Goal: Task Accomplishment & Management: Complete application form

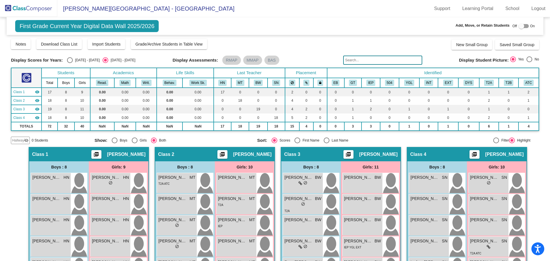
click at [13, 8] on img at bounding box center [28, 8] width 57 height 17
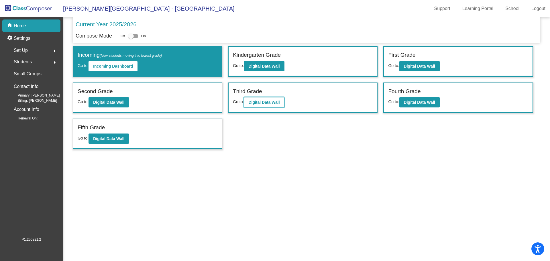
click at [254, 102] on b "Digital Data Wall" at bounding box center [263, 102] width 31 height 5
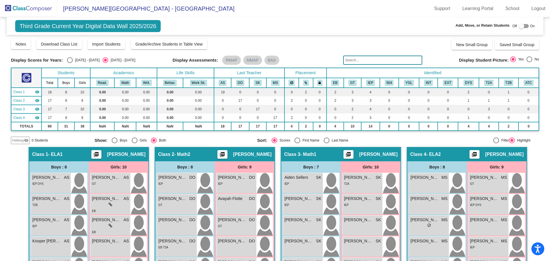
click at [518, 25] on div at bounding box center [521, 26] width 6 height 6
checkbox input "true"
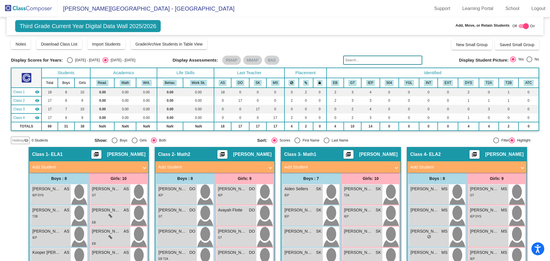
click at [303, 167] on mat-panel-title "Add Student" at bounding box center [337, 167] width 106 height 7
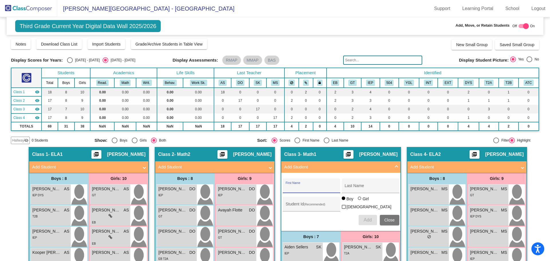
click at [294, 187] on input "First Name" at bounding box center [311, 188] width 52 height 5
type input "Porter"
click at [353, 189] on input "Last Name" at bounding box center [370, 188] width 52 height 5
type input "Smith"
click at [290, 202] on div "Student Id (Recommended)" at bounding box center [311, 206] width 52 height 12
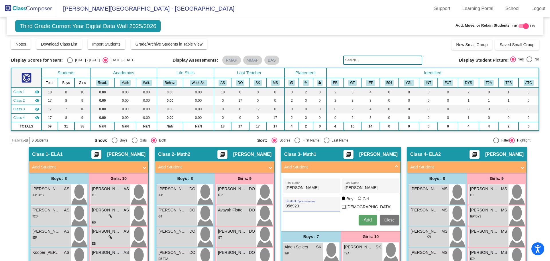
type input "956923"
click at [367, 219] on span "Add" at bounding box center [367, 219] width 8 height 5
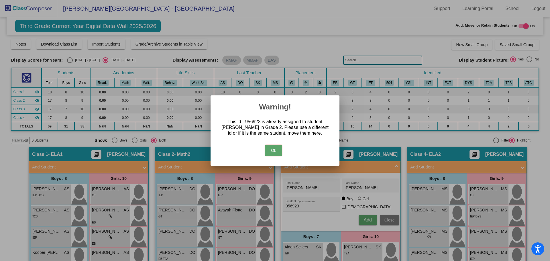
click at [277, 148] on button "Ok" at bounding box center [273, 150] width 17 height 11
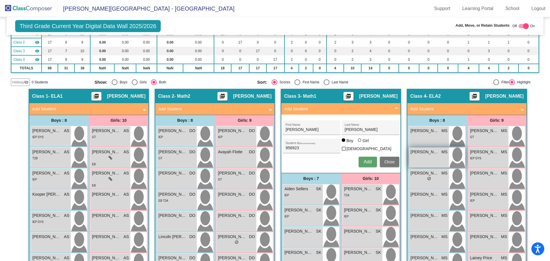
scroll to position [58, 0]
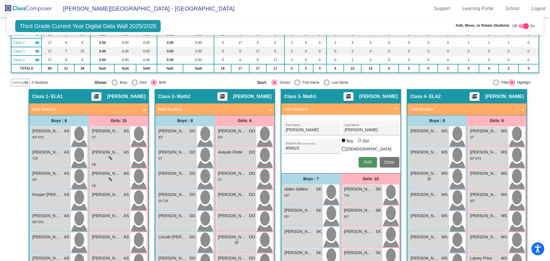
click at [364, 161] on span "Add" at bounding box center [367, 161] width 8 height 5
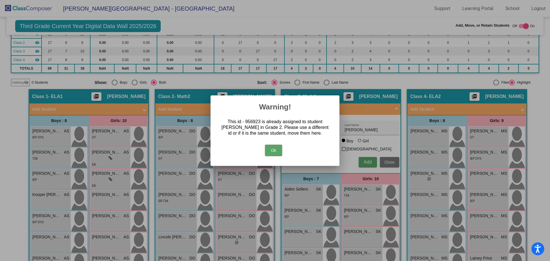
click at [302, 159] on mat-dialog-container "Warning! This id - 956923 is already assigned to student Porter Smith in Grade …" at bounding box center [274, 130] width 129 height 70
click at [271, 151] on button "Ok" at bounding box center [273, 150] width 17 height 11
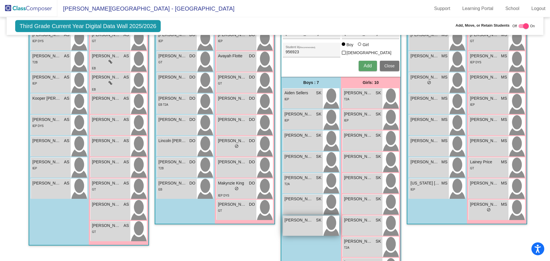
scroll to position [172, 0]
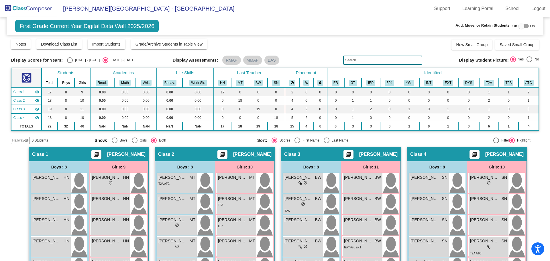
click at [9, 6] on img at bounding box center [28, 8] width 57 height 17
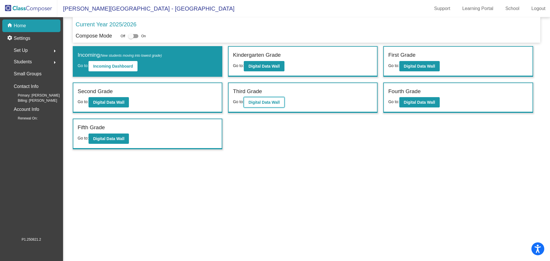
click at [261, 101] on b "Digital Data Wall" at bounding box center [263, 102] width 31 height 5
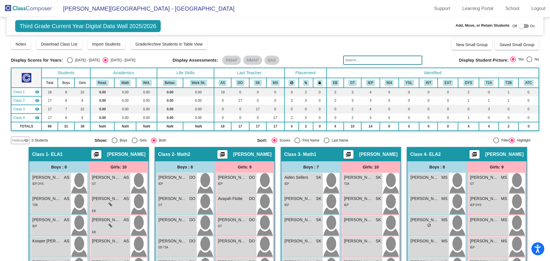
click at [11, 5] on img at bounding box center [28, 8] width 57 height 17
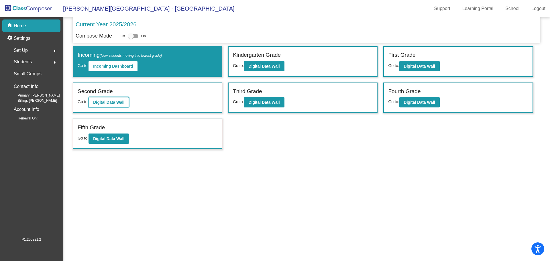
click at [106, 105] on button "Digital Data Wall" at bounding box center [108, 102] width 40 height 10
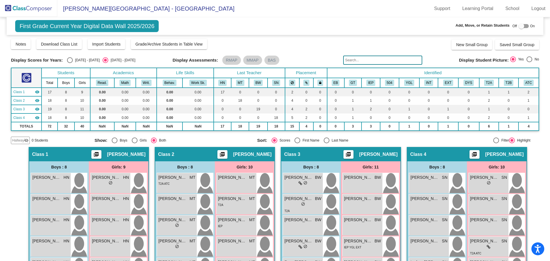
click at [17, 6] on img at bounding box center [28, 8] width 57 height 17
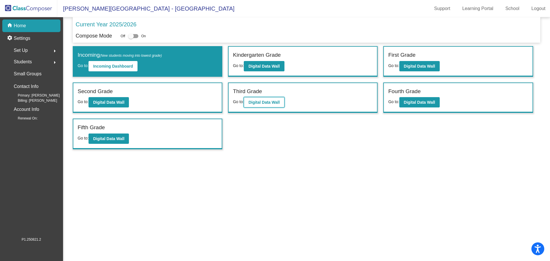
click at [264, 100] on b "Digital Data Wall" at bounding box center [263, 102] width 31 height 5
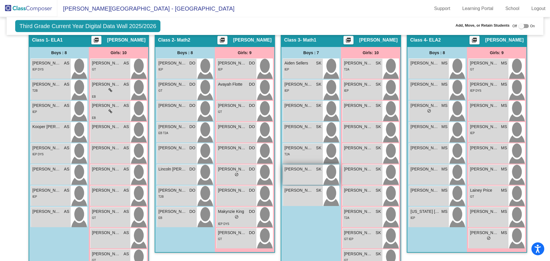
scroll to position [115, 0]
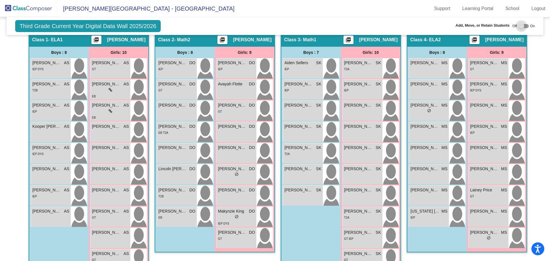
click at [524, 23] on label at bounding box center [523, 26] width 10 height 7
checkbox input "true"
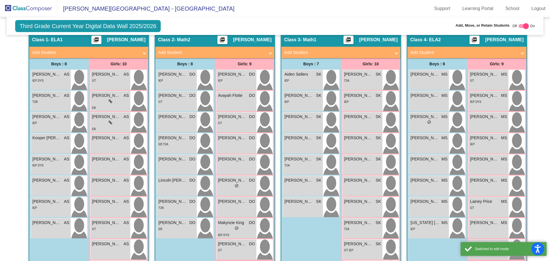
click at [191, 49] on mat-expansion-panel-header "Add Student" at bounding box center [214, 52] width 119 height 11
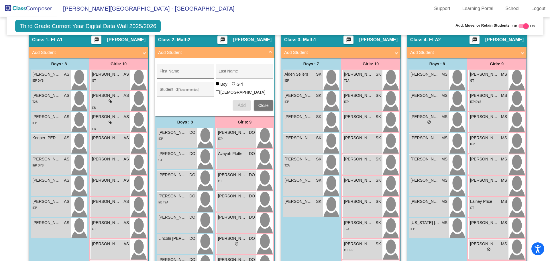
click at [166, 70] on div "First Name" at bounding box center [185, 73] width 52 height 12
type input "[PERSON_NAME]"
click at [223, 70] on div "Last Name" at bounding box center [244, 73] width 52 height 12
type input "[PERSON_NAME]"
click at [232, 85] on div at bounding box center [233, 83] width 3 height 3
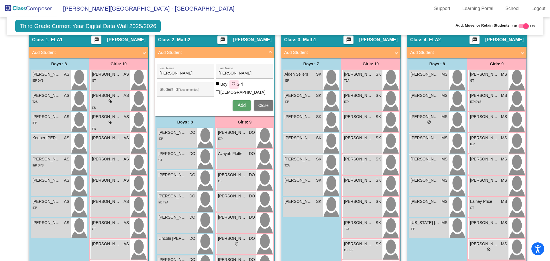
click at [234, 87] on input "Girl" at bounding box center [234, 86] width 0 height 0
radio input "true"
click at [164, 88] on div "Student Id (Recommended)" at bounding box center [185, 91] width 52 height 12
type input "957003"
click at [239, 103] on span "Add" at bounding box center [241, 105] width 8 height 5
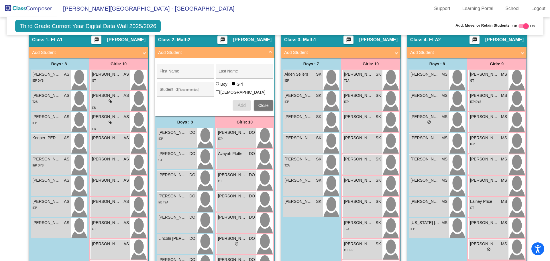
click at [269, 52] on span at bounding box center [270, 52] width 2 height 7
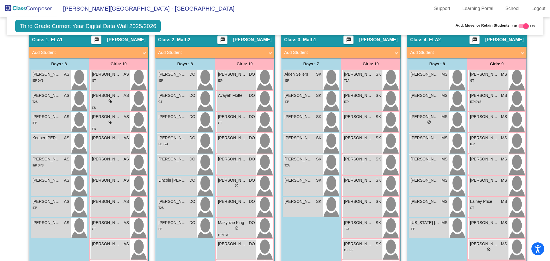
click at [56, 52] on mat-panel-title "Add Student" at bounding box center [85, 52] width 106 height 7
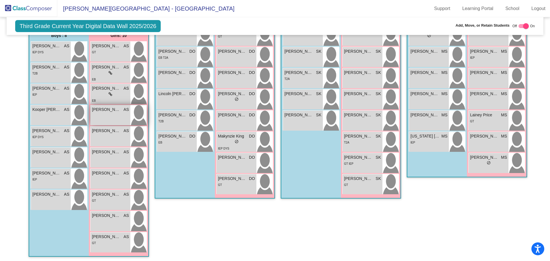
scroll to position [0, 0]
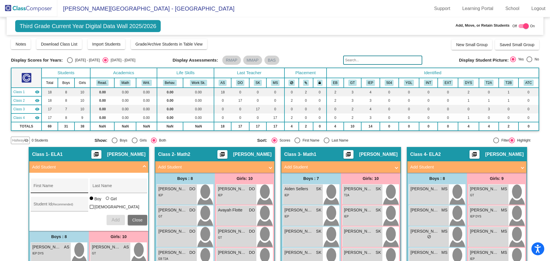
click at [40, 181] on div "First Name" at bounding box center [59, 187] width 52 height 12
type input "Mya"
click at [98, 186] on input "Last Name" at bounding box center [118, 188] width 52 height 5
type input "[PERSON_NAME]"
click at [106, 200] on div at bounding box center [107, 197] width 3 height 3
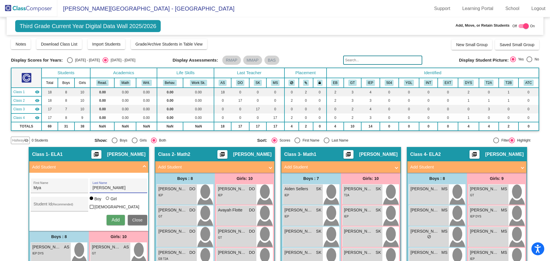
click at [108, 201] on input "Girl" at bounding box center [108, 201] width 0 height 0
radio input "true"
click at [39, 201] on div "Student Id (Recommended)" at bounding box center [59, 206] width 52 height 12
type input "951897"
click at [115, 217] on span "Add" at bounding box center [115, 219] width 8 height 5
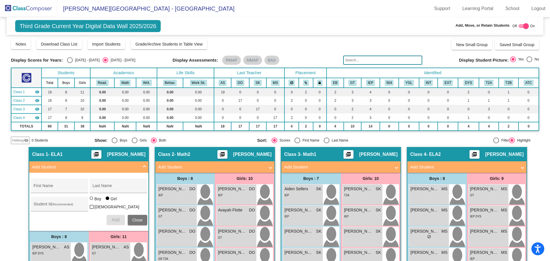
click at [21, 8] on img at bounding box center [28, 8] width 57 height 17
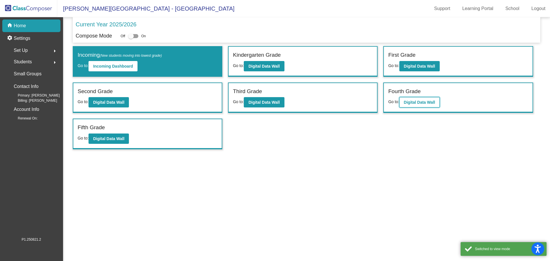
click at [420, 103] on b "Digital Data Wall" at bounding box center [419, 102] width 31 height 5
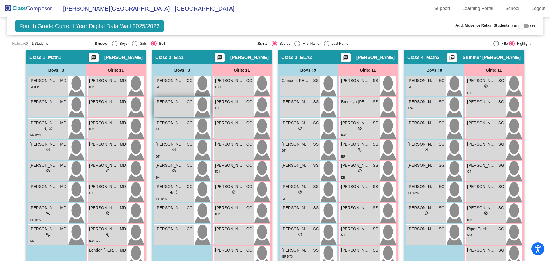
scroll to position [86, 0]
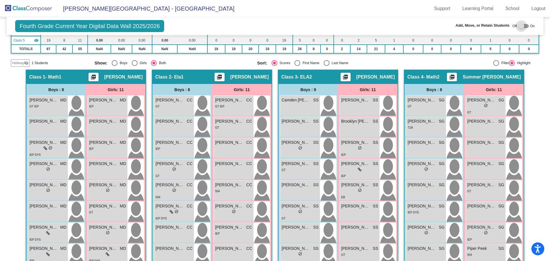
click at [520, 23] on label at bounding box center [523, 26] width 10 height 7
checkbox input "true"
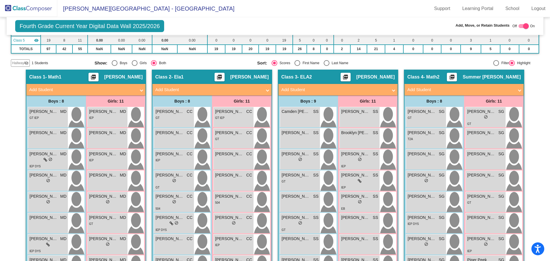
click at [170, 88] on mat-panel-title "Add Student" at bounding box center [208, 89] width 106 height 7
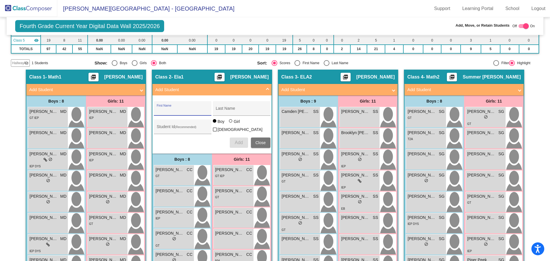
click at [164, 108] on input "First Name" at bounding box center [183, 110] width 52 height 5
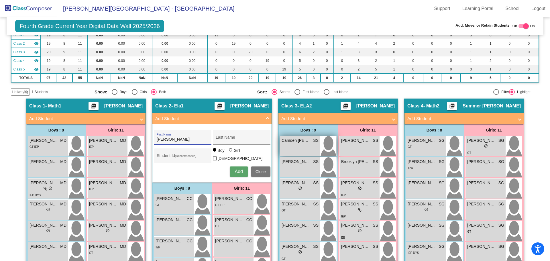
scroll to position [57, 0]
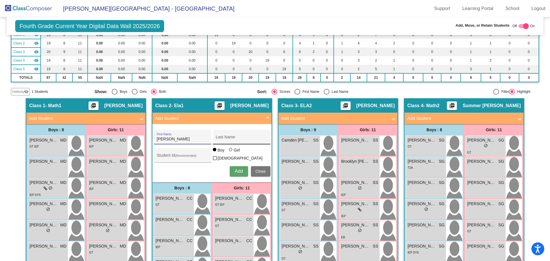
type input "[PERSON_NAME]"
click at [219, 136] on div "Last Name" at bounding box center [242, 139] width 52 height 12
type input "[PERSON_NAME]"
click at [158, 151] on div "Student Id (Recommended)" at bounding box center [183, 157] width 52 height 12
type input "955725"
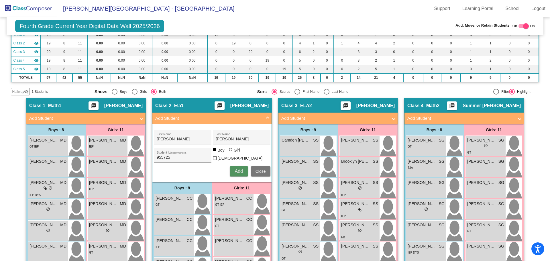
click at [235, 169] on span "Add" at bounding box center [238, 171] width 8 height 5
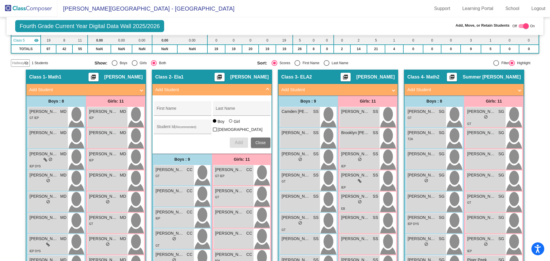
click at [266, 88] on span at bounding box center [267, 89] width 2 height 7
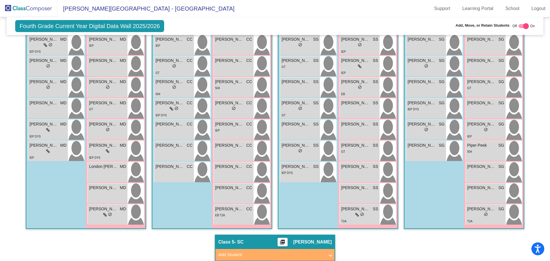
scroll to position [0, 0]
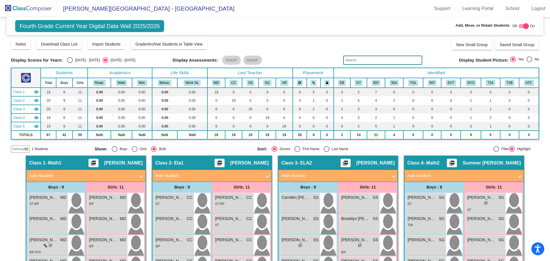
click at [421, 175] on mat-panel-title "Add Student" at bounding box center [460, 175] width 106 height 7
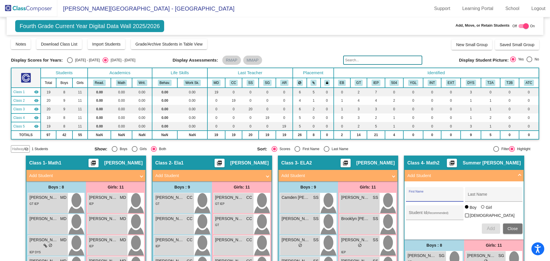
click at [414, 194] on input "First Name" at bounding box center [435, 196] width 52 height 5
type input "Lincoln"
click at [471, 192] on div "Last Name" at bounding box center [493, 196] width 52 height 12
type input "[PERSON_NAME]"
click at [409, 211] on div "Student Id (Recommended)" at bounding box center [435, 214] width 52 height 12
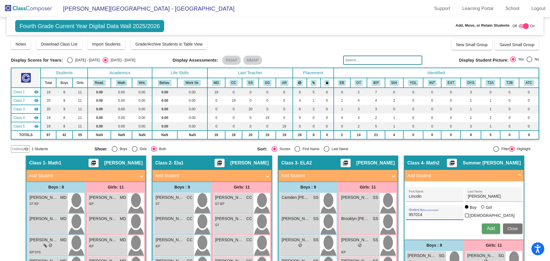
type input "957014"
click at [486, 228] on span "Add" at bounding box center [490, 228] width 8 height 5
click at [518, 175] on span at bounding box center [519, 175] width 2 height 7
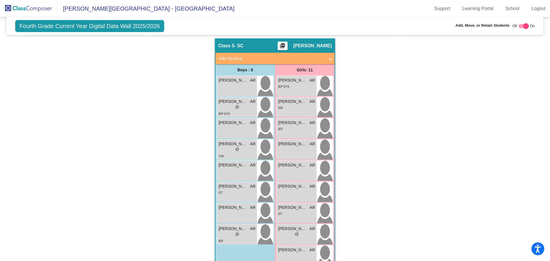
scroll to position [396, 0]
click at [235, 151] on span "do_not_disturb_alt" at bounding box center [237, 149] width 4 height 4
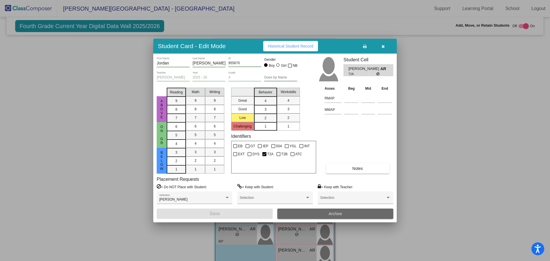
click at [324, 211] on button "Archive" at bounding box center [335, 213] width 116 height 10
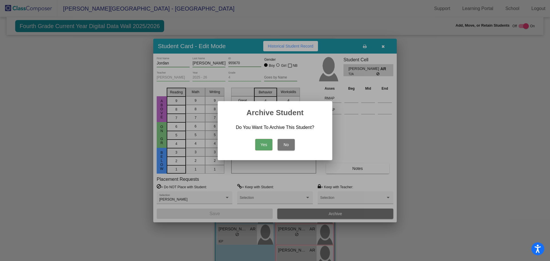
click at [261, 145] on button "Yes" at bounding box center [263, 144] width 17 height 11
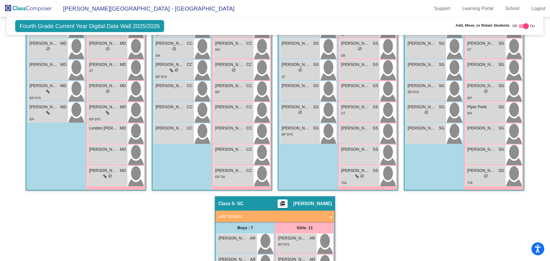
scroll to position [253, 0]
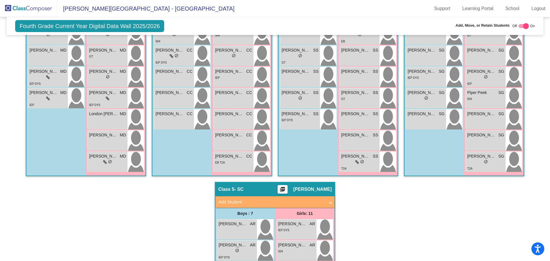
click at [250, 202] on mat-panel-title "Add Student" at bounding box center [271, 202] width 106 height 7
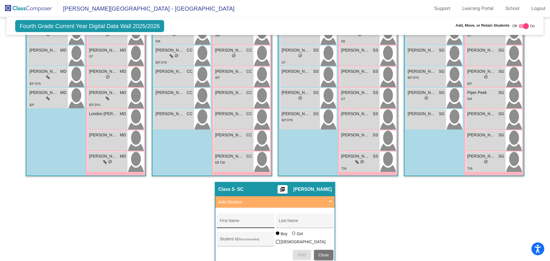
click at [230, 219] on div "First Name" at bounding box center [246, 222] width 52 height 12
type input "Shelyi"
click at [288, 221] on input "Last Name" at bounding box center [305, 222] width 52 height 5
type input "[PERSON_NAME]"
click at [222, 239] on input "Student Id (Recommended)" at bounding box center [246, 241] width 52 height 5
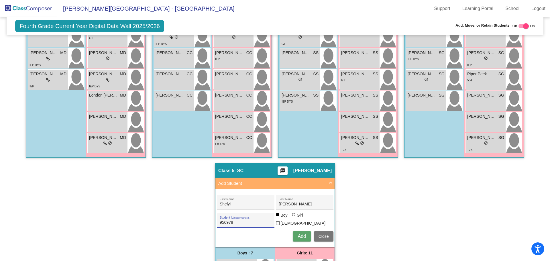
scroll to position [282, 0]
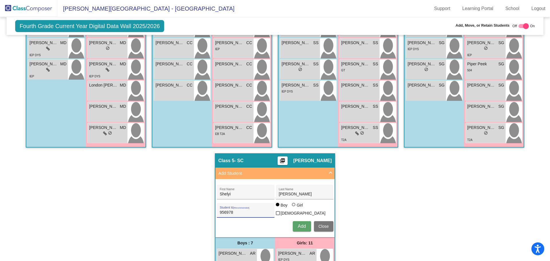
type input "956978"
click at [292, 206] on div at bounding box center [293, 204] width 3 height 3
click at [294, 208] on input "Girl" at bounding box center [294, 207] width 0 height 0
radio input "true"
click at [299, 225] on span "Add" at bounding box center [301, 226] width 8 height 5
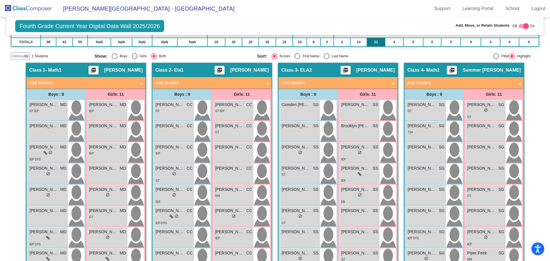
scroll to position [16, 0]
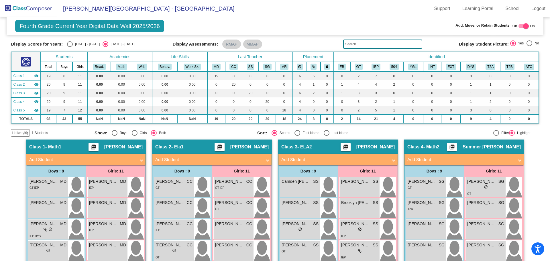
click at [313, 157] on mat-panel-title "Add Student" at bounding box center [334, 159] width 106 height 7
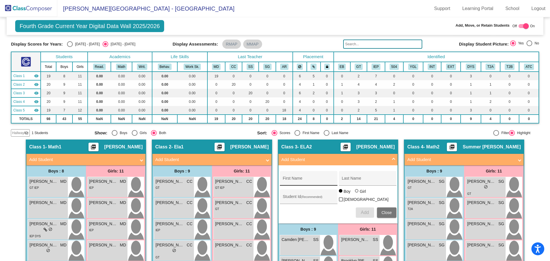
click at [289, 177] on div "First Name" at bounding box center [309, 180] width 52 height 12
type input "[PERSON_NAME]"
click at [352, 179] on input "Last Name" at bounding box center [368, 180] width 52 height 5
type input "[PERSON_NAME]"
click at [283, 194] on div "Student Id (Recommended)" at bounding box center [309, 198] width 52 height 12
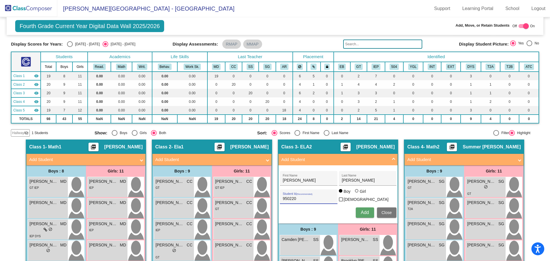
type input "950220"
click at [361, 212] on span "Add" at bounding box center [364, 212] width 8 height 5
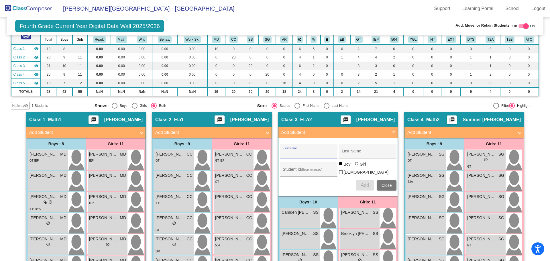
scroll to position [0, 0]
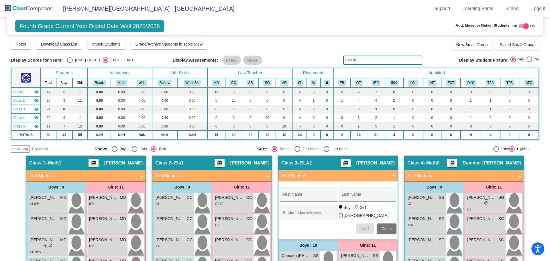
drag, startPoint x: 390, startPoint y: 173, endPoint x: 390, endPoint y: 179, distance: 6.3
click at [390, 173] on span "Add Student" at bounding box center [336, 175] width 111 height 7
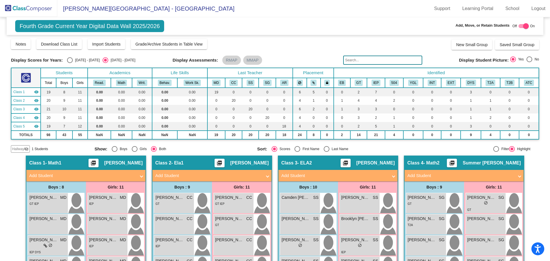
click at [25, 5] on img at bounding box center [28, 8] width 57 height 17
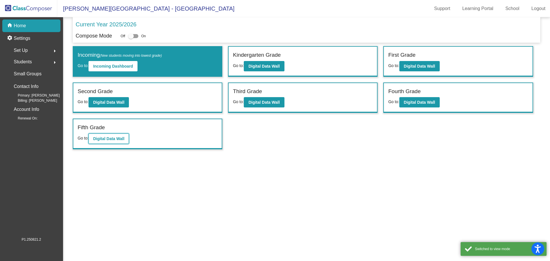
click at [107, 138] on b "Digital Data Wall" at bounding box center [108, 138] width 31 height 5
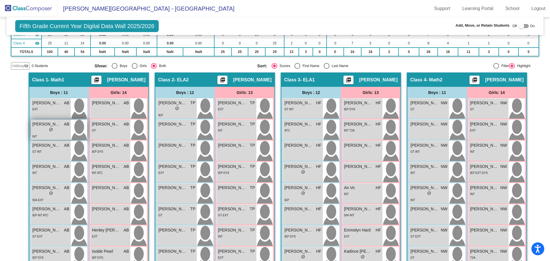
scroll to position [46, 0]
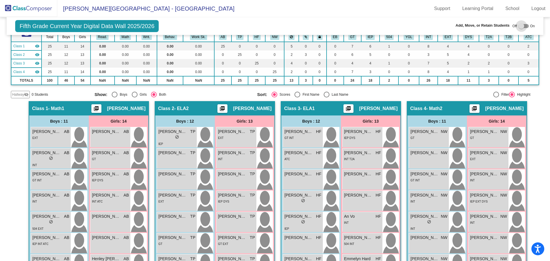
click at [519, 24] on div at bounding box center [521, 26] width 6 height 6
checkbox input "true"
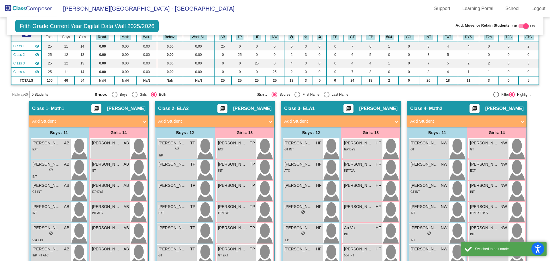
click at [56, 123] on mat-panel-title "Add Student" at bounding box center [85, 121] width 106 height 7
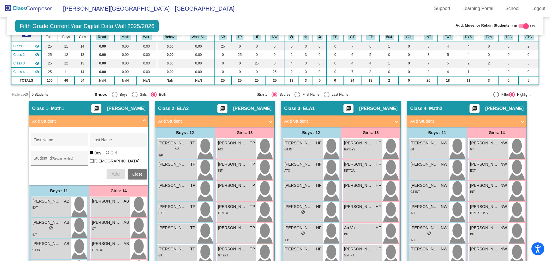
click at [37, 139] on div "First Name" at bounding box center [59, 142] width 52 height 12
type input "Jack"
click at [93, 139] on div "Last Name" at bounding box center [118, 142] width 52 height 12
type input "Roles"
click at [41, 158] on input "Student Id (Recommended)" at bounding box center [59, 160] width 52 height 5
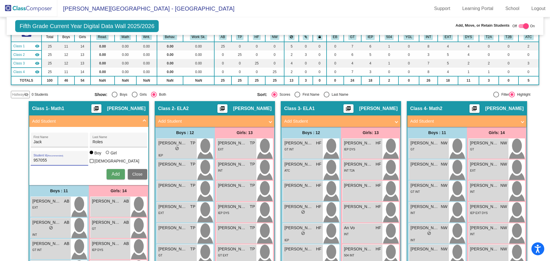
type input "957055"
click at [113, 173] on span "Add" at bounding box center [115, 173] width 8 height 5
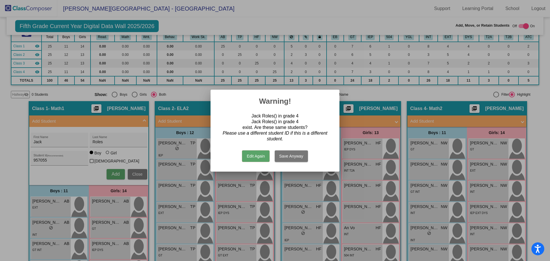
click at [281, 156] on button "Save Anyway" at bounding box center [291, 155] width 33 height 11
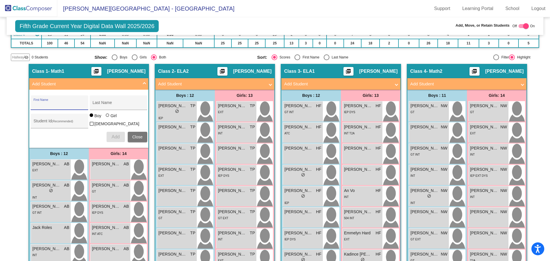
scroll to position [0, 0]
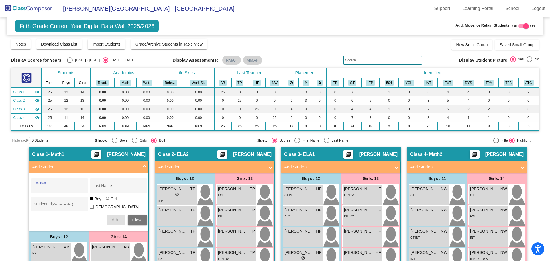
click at [143, 165] on span at bounding box center [144, 167] width 2 height 7
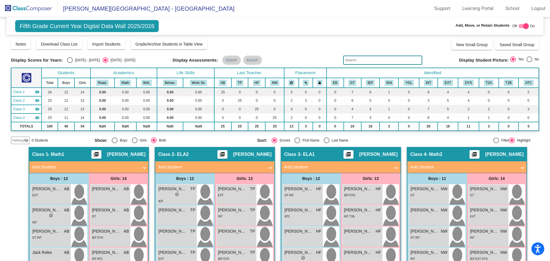
click at [200, 163] on mat-expansion-panel-header "Add Student" at bounding box center [214, 166] width 119 height 11
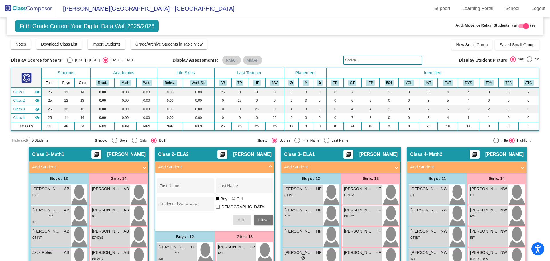
click at [170, 180] on div "First Name" at bounding box center [186, 185] width 58 height 15
type input "[PERSON_NAME]"
click at [229, 186] on input "Last Name" at bounding box center [244, 188] width 52 height 5
type input "[PERSON_NAME]"
click at [171, 206] on input "Student Id (Recommended)" at bounding box center [185, 206] width 52 height 5
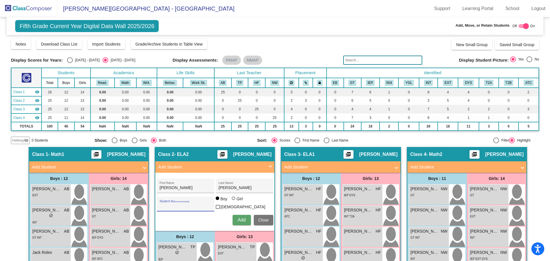
click at [233, 198] on div at bounding box center [233, 198] width 0 height 0
click at [234, 201] on input "Girl" at bounding box center [234, 201] width 0 height 0
radio input "true"
click at [163, 202] on div "Student Id (Recommended)" at bounding box center [185, 206] width 52 height 12
type input "956677"
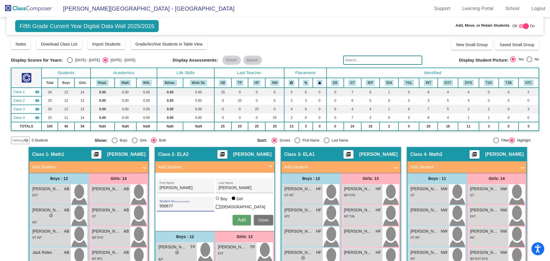
click at [238, 220] on span "Add" at bounding box center [241, 219] width 8 height 5
click at [433, 168] on mat-panel-title "Add Student" at bounding box center [463, 167] width 106 height 7
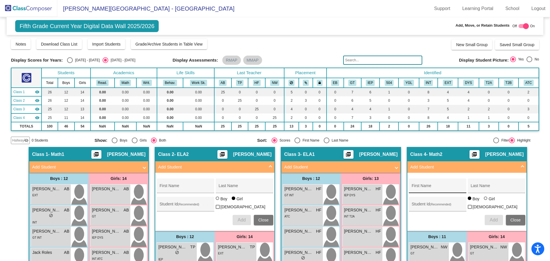
click at [420, 183] on div "First Name" at bounding box center [437, 187] width 52 height 12
type input "[PERSON_NAME]"
click at [473, 184] on div "Last Name" at bounding box center [496, 187] width 52 height 12
type input "[PERSON_NAME]"
click at [411, 204] on input "Student Id (Recommended)" at bounding box center [437, 206] width 52 height 5
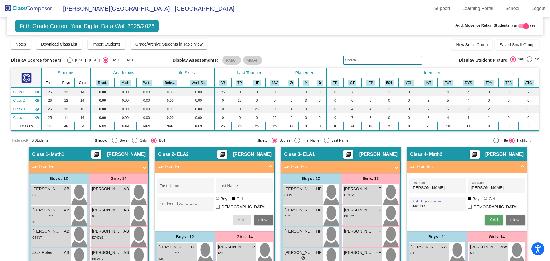
type input "948983"
click at [484, 200] on div at bounding box center [485, 197] width 3 height 3
click at [486, 201] on input "Girl" at bounding box center [486, 201] width 0 height 0
radio input "true"
click at [489, 218] on span "Add" at bounding box center [493, 219] width 8 height 5
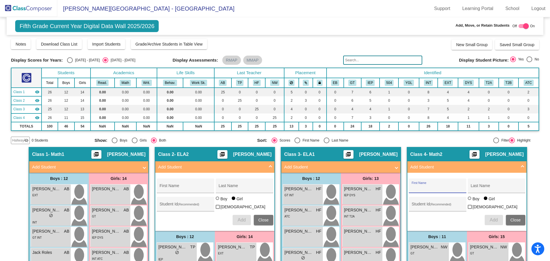
click at [519, 166] on span "Add Student" at bounding box center [465, 167] width 111 height 7
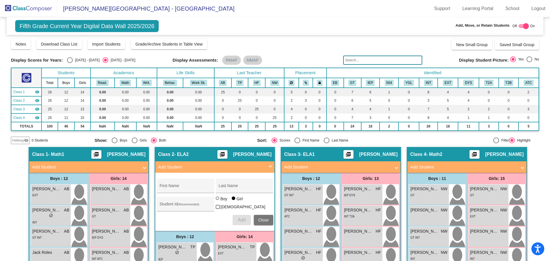
click at [269, 166] on span at bounding box center [270, 167] width 2 height 7
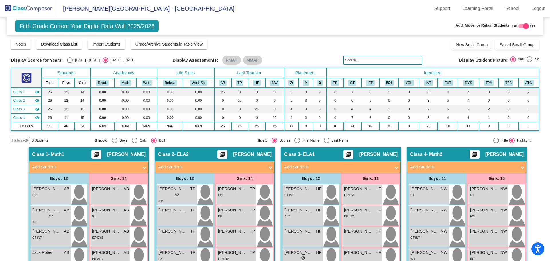
click at [19, 8] on img at bounding box center [28, 8] width 57 height 17
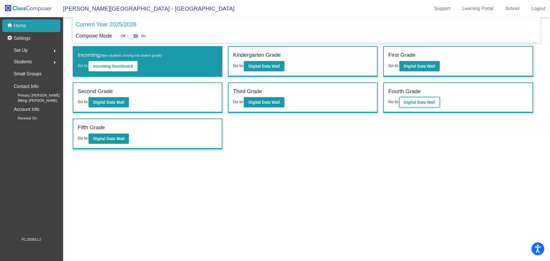
click at [408, 101] on b "Digital Data Wall" at bounding box center [419, 102] width 31 height 5
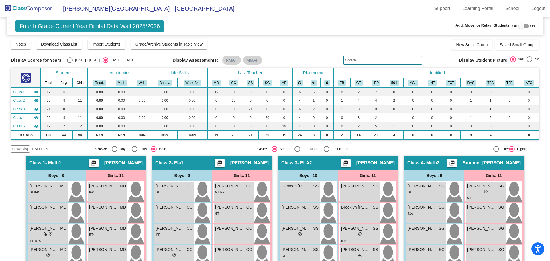
click at [17, 148] on span "Hallway" at bounding box center [18, 148] width 12 height 5
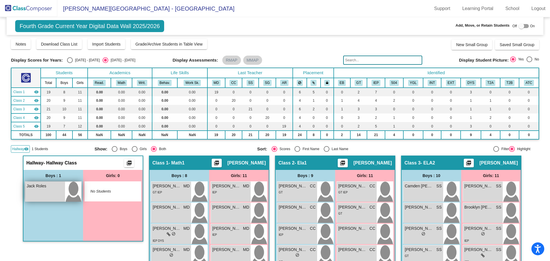
click at [36, 197] on div "Jack Roles lock do_not_disturb_alt" at bounding box center [45, 191] width 40 height 20
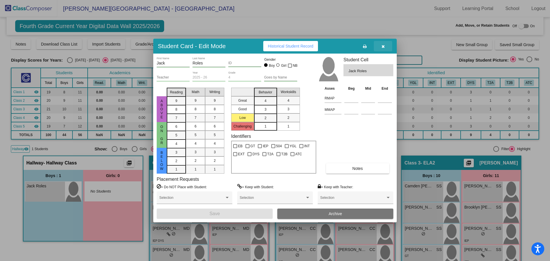
click at [384, 43] on button "button" at bounding box center [383, 46] width 18 height 10
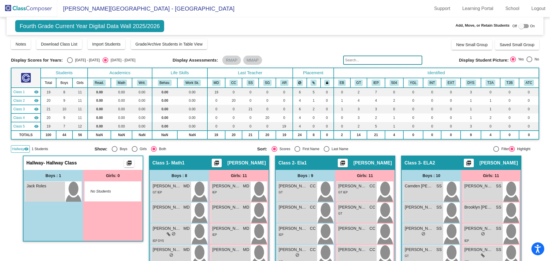
click at [16, 7] on img at bounding box center [28, 8] width 57 height 17
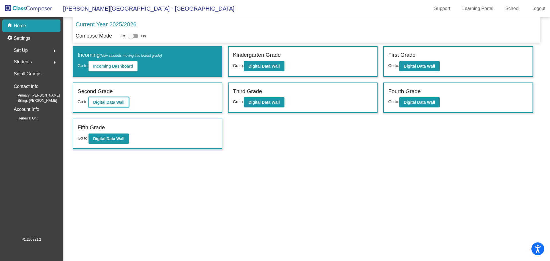
click at [102, 102] on b "Digital Data Wall" at bounding box center [108, 102] width 31 height 5
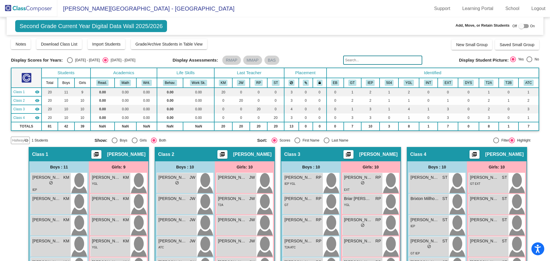
click at [15, 140] on span "Hallway" at bounding box center [18, 140] width 12 height 5
